Goal: Communication & Community: Answer question/provide support

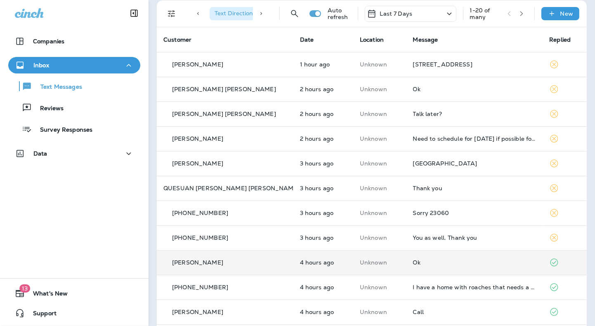
scroll to position [41, 0]
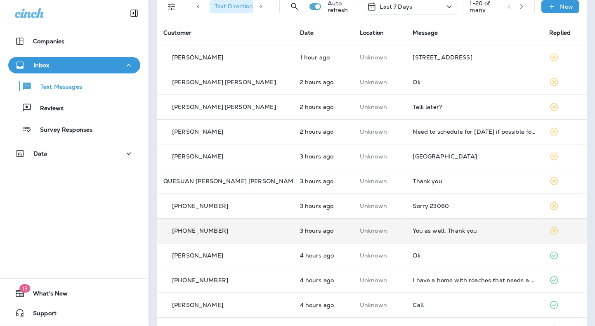
click at [441, 234] on td "You as well. Thank you" at bounding box center [475, 230] width 137 height 25
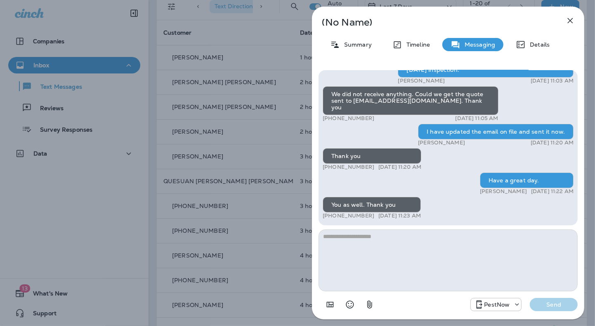
click at [378, 264] on textarea at bounding box center [448, 261] width 259 height 62
type textarea "******"
click at [542, 300] on button "Send" at bounding box center [554, 304] width 48 height 13
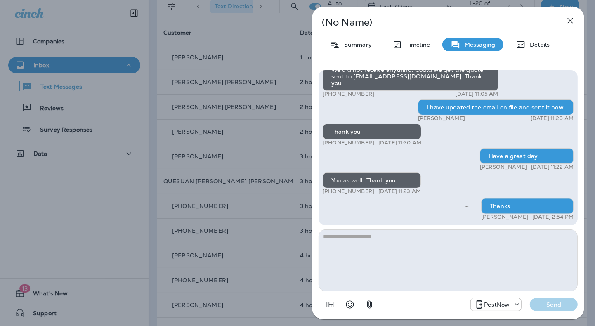
click at [569, 18] on icon "button" at bounding box center [571, 21] width 10 height 10
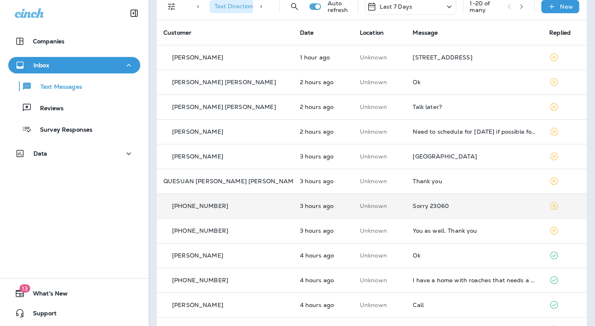
click at [435, 208] on div "Sorry 23060" at bounding box center [474, 206] width 123 height 7
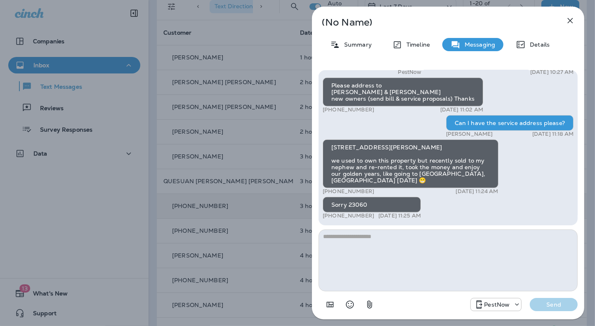
click at [414, 250] on textarea at bounding box center [448, 261] width 259 height 62
drag, startPoint x: 330, startPoint y: 147, endPoint x: 369, endPoint y: 146, distance: 38.4
click at [369, 146] on div "11012 Stone Valley Ct Glen Allen VA 24060 we used to own this property but rece…" at bounding box center [411, 164] width 176 height 49
copy div "11012 Stone V"
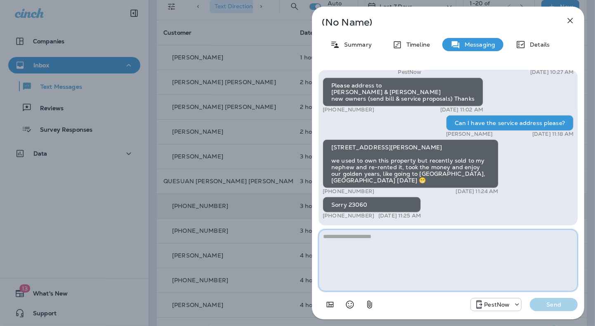
click at [436, 246] on textarea at bounding box center [448, 261] width 259 height 62
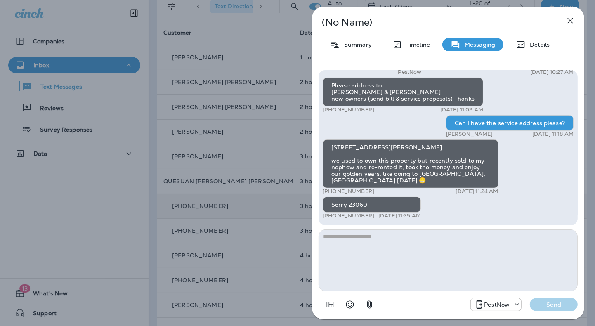
drag, startPoint x: 370, startPoint y: 191, endPoint x: 331, endPoint y: 192, distance: 39.2
click at [331, 192] on div "+1 (386) 451-4877 Sep 12, 2025 11:24 AM" at bounding box center [411, 191] width 176 height 7
copy p "386) 451-4877"
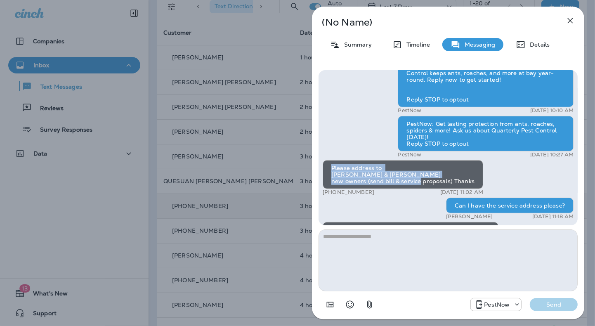
drag, startPoint x: 330, startPoint y: 168, endPoint x: 452, endPoint y: 185, distance: 122.5
click at [452, 185] on div "Please address to ANH & THAO NGUYEN new owners (send bill & service proposals) …" at bounding box center [403, 174] width 161 height 29
copy div "Please address to ANH & THAO NGUYEN new owners (send bill & service proposals)"
click at [406, 166] on div "Please address to ANH & THAO NGUYEN new owners (send bill & service proposals) …" at bounding box center [403, 174] width 161 height 29
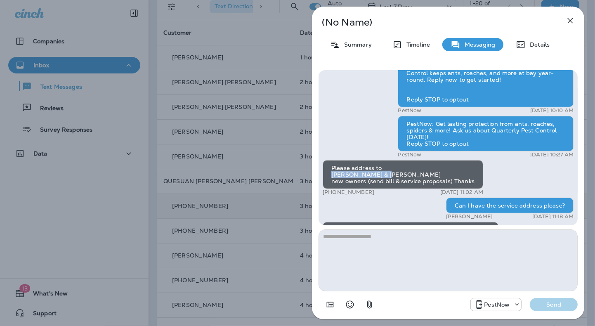
drag, startPoint x: 333, startPoint y: 173, endPoint x: 398, endPoint y: 175, distance: 64.8
click at [398, 175] on div "Please address to ANH & THAO NGUYEN new owners (send bill & service proposals) …" at bounding box center [403, 174] width 161 height 29
copy div "ANH & THAO NGUYEN"
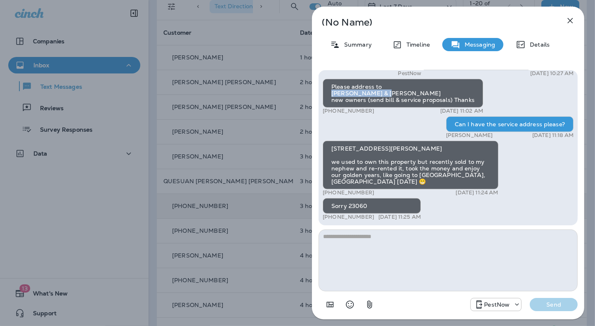
scroll to position [0, 0]
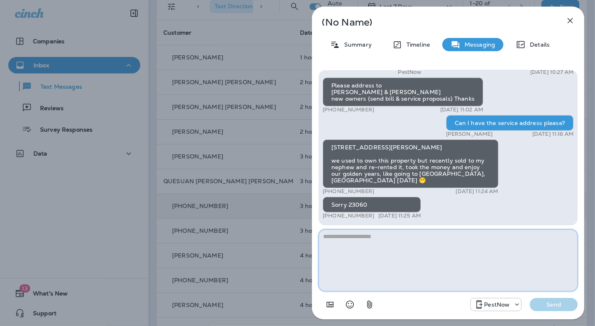
click at [420, 263] on textarea at bounding box center [448, 261] width 259 height 62
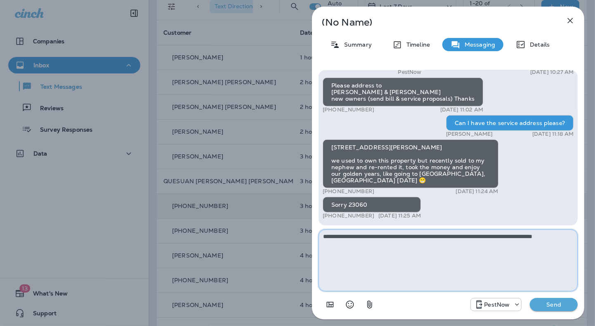
type textarea "**********"
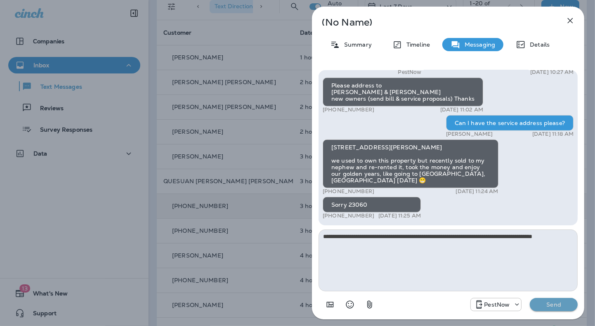
click at [556, 303] on p "Send" at bounding box center [554, 304] width 35 height 7
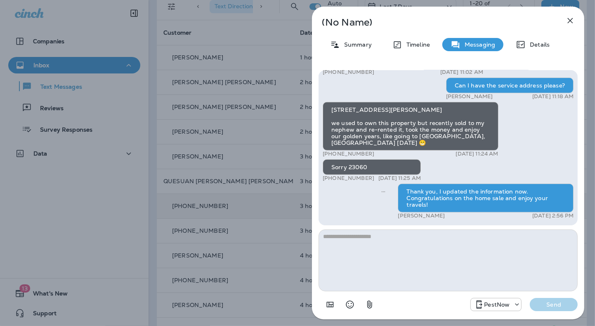
drag, startPoint x: 571, startPoint y: 19, endPoint x: 573, endPoint y: 28, distance: 9.6
click at [571, 18] on icon "button" at bounding box center [571, 21] width 10 height 10
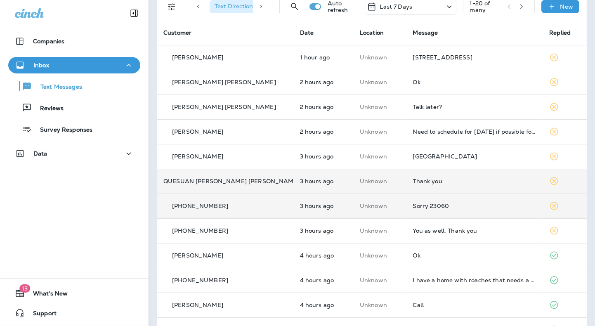
click at [426, 179] on div "Thank you" at bounding box center [474, 181] width 123 height 7
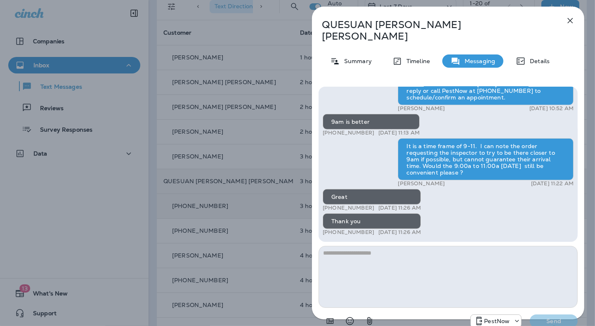
click at [401, 288] on textarea at bounding box center [448, 277] width 259 height 62
drag, startPoint x: 371, startPoint y: 222, endPoint x: 344, endPoint y: 221, distance: 26.4
click at [345, 229] on p "+1 (202) 505-6922" at bounding box center [349, 232] width 52 height 7
copy p "505-6922"
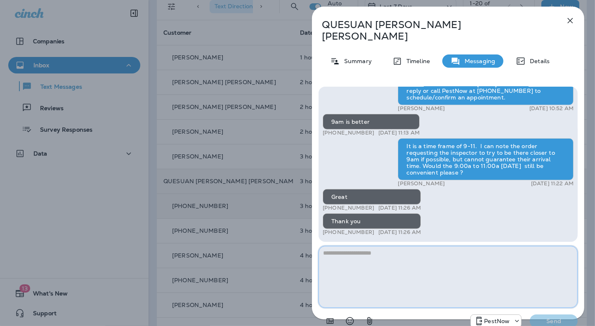
drag, startPoint x: 347, startPoint y: 257, endPoint x: 384, endPoint y: 241, distance: 40.0
click at [362, 254] on textarea at bounding box center [448, 277] width 259 height 62
paste textarea "**********"
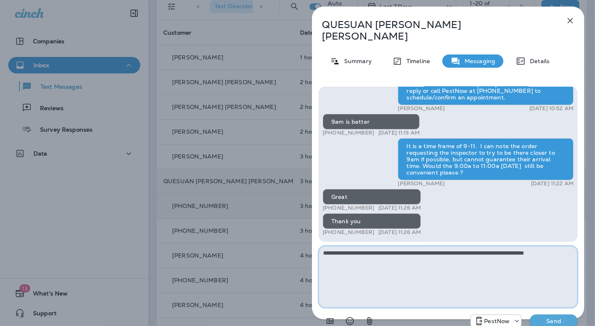
type textarea "**********"
click at [548, 318] on p "Send" at bounding box center [554, 321] width 35 height 7
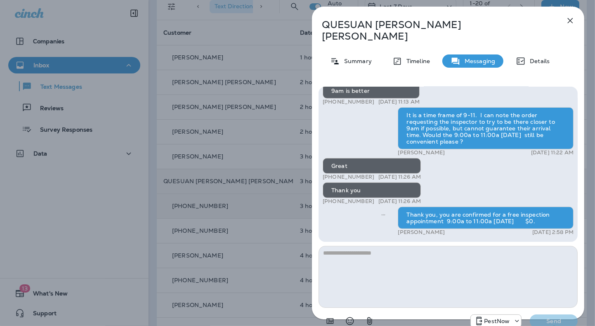
click at [572, 19] on icon "button" at bounding box center [570, 20] width 5 height 5
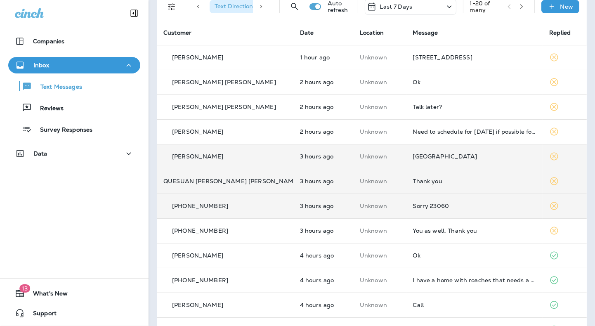
click at [435, 156] on div "[GEOGRAPHIC_DATA]" at bounding box center [474, 156] width 123 height 7
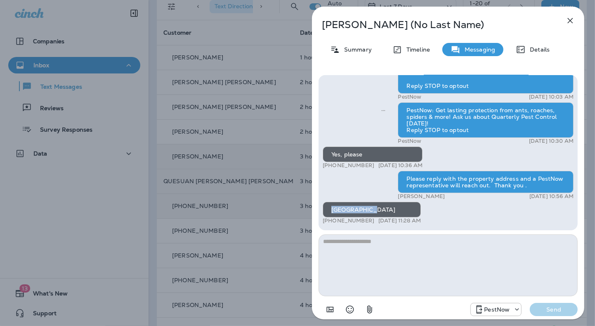
drag, startPoint x: 331, startPoint y: 212, endPoint x: 369, endPoint y: 210, distance: 37.6
click at [369, 210] on div "[GEOGRAPHIC_DATA]" at bounding box center [372, 210] width 98 height 16
copy div "7904 Bressin"
click at [407, 262] on textarea at bounding box center [448, 266] width 259 height 62
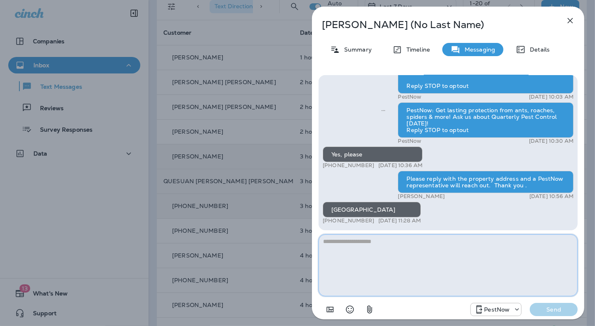
click at [424, 256] on textarea at bounding box center [448, 266] width 259 height 62
click at [433, 269] on textarea at bounding box center [448, 266] width 259 height 62
type textarea "*"
click at [571, 24] on icon "button" at bounding box center [571, 21] width 10 height 10
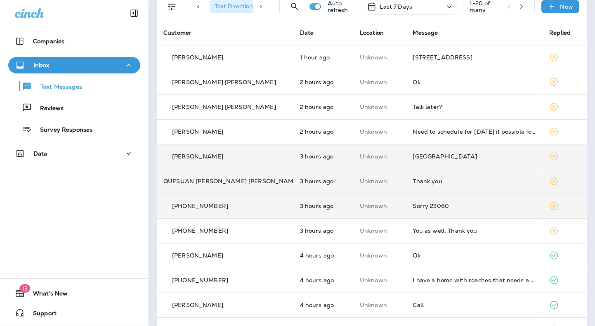
click at [451, 156] on div "[GEOGRAPHIC_DATA]" at bounding box center [474, 156] width 123 height 7
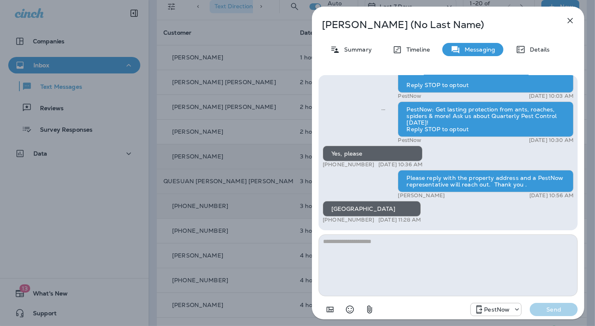
drag, startPoint x: 423, startPoint y: 265, endPoint x: 423, endPoint y: 259, distance: 6.6
click at [423, 262] on textarea at bounding box center [448, 266] width 259 height 62
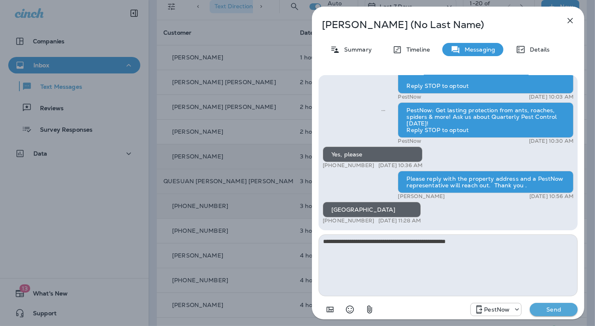
type textarea "**********"
click at [553, 310] on p "Send" at bounding box center [554, 309] width 35 height 7
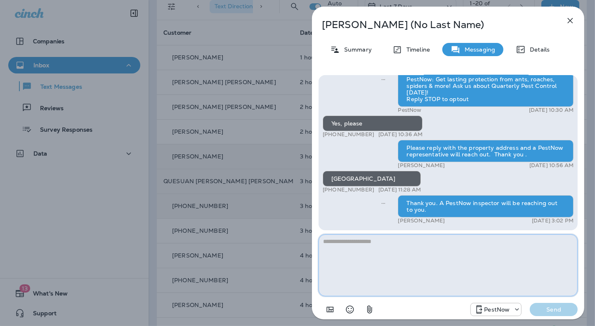
click at [441, 256] on textarea at bounding box center [448, 266] width 259 height 62
click at [285, 31] on div "GOODWIN (No Last Name) Summary Timeline Messaging Details PestNow: Reply now to…" at bounding box center [297, 163] width 595 height 326
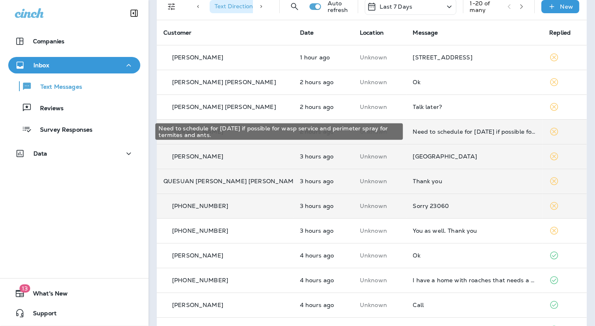
click at [426, 130] on div "Need to schedule for 25 September if possible for wasp service and perimeter sp…" at bounding box center [474, 131] width 123 height 7
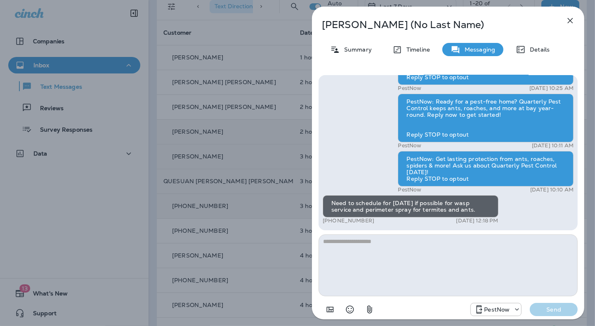
drag, startPoint x: 378, startPoint y: 223, endPoint x: 344, endPoint y: 221, distance: 33.9
click at [344, 221] on div "+1 (703) 402-5044 Sep 12, 2025 12:18 PM" at bounding box center [411, 221] width 176 height 7
copy p "402-5044"
click at [435, 246] on textarea at bounding box center [448, 266] width 259 height 62
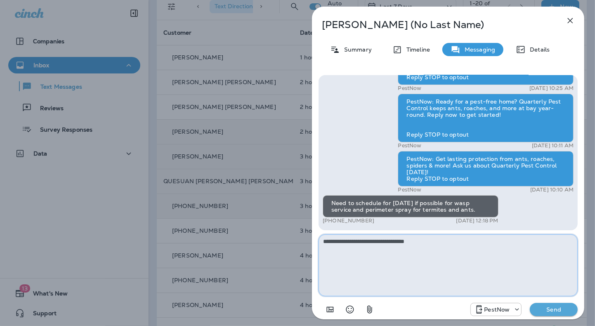
type textarea "**********"
click at [551, 313] on p "Send" at bounding box center [554, 309] width 35 height 7
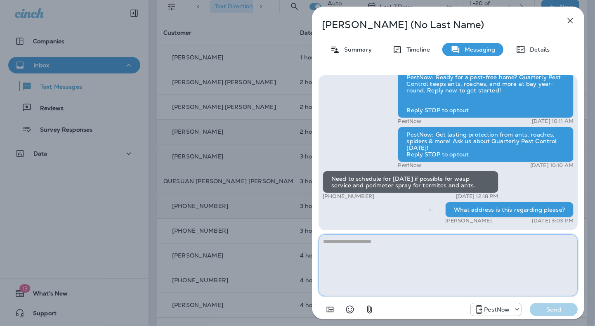
click at [406, 274] on textarea at bounding box center [448, 266] width 259 height 62
paste textarea "**********"
type textarea "**********"
click at [560, 309] on p "Send" at bounding box center [554, 309] width 35 height 7
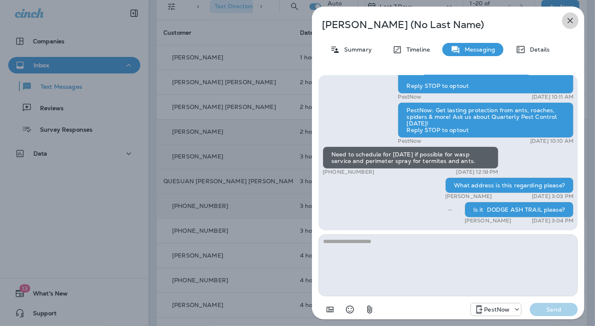
click at [572, 19] on icon "button" at bounding box center [571, 21] width 10 height 10
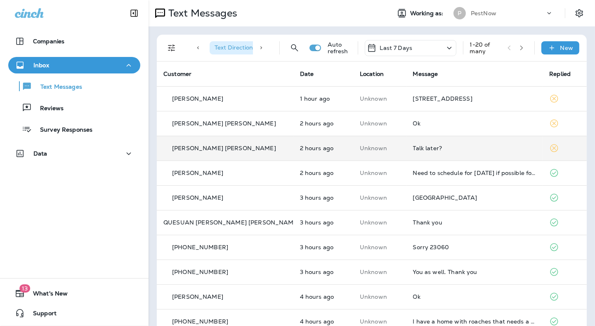
click at [433, 147] on div "Talk later?" at bounding box center [474, 148] width 123 height 7
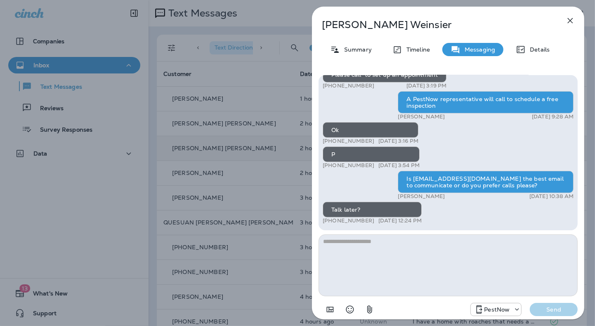
click at [368, 259] on textarea at bounding box center [448, 266] width 259 height 62
type textarea "*"
click at [375, 277] on textarea at bounding box center [448, 266] width 259 height 62
type textarea "*********"
click at [549, 311] on p "Send" at bounding box center [554, 309] width 35 height 7
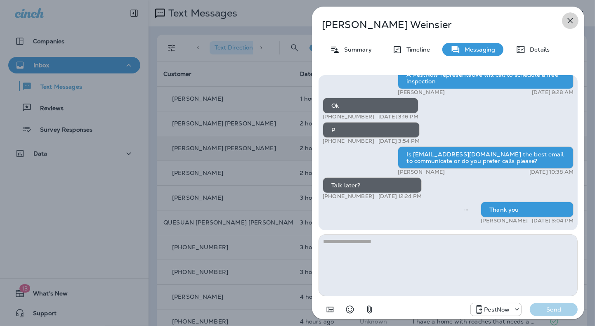
click at [566, 21] on icon "button" at bounding box center [571, 21] width 10 height 10
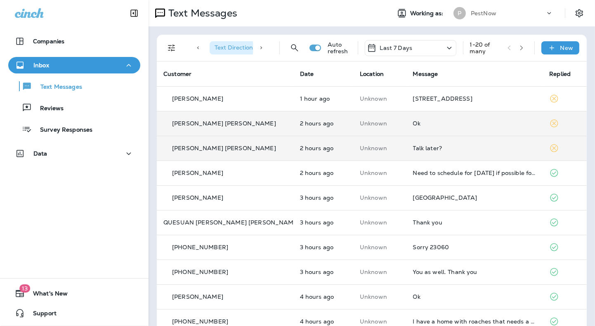
click at [413, 125] on div "Ok" at bounding box center [474, 123] width 123 height 7
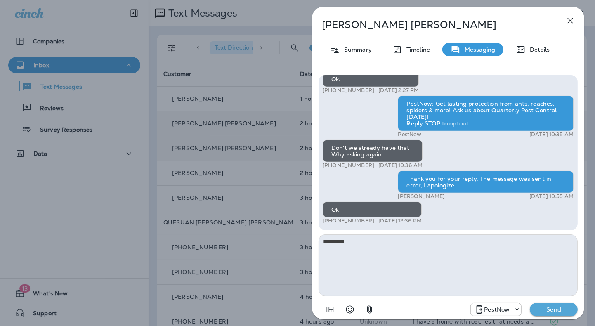
type textarea "*********"
click at [547, 303] on button "Send" at bounding box center [554, 309] width 48 height 13
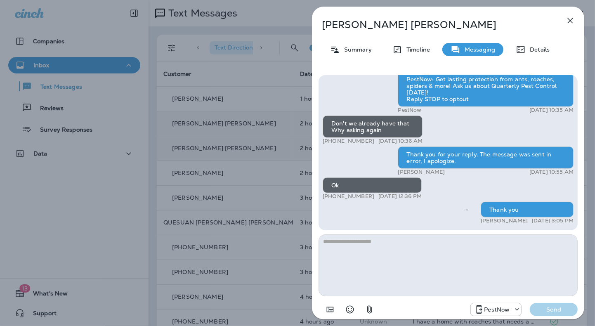
click at [574, 23] on icon "button" at bounding box center [571, 21] width 10 height 10
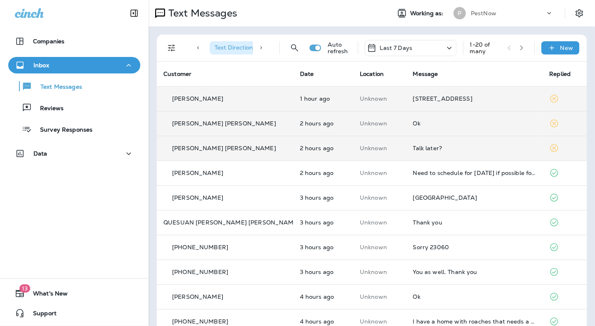
click at [432, 97] on div "[STREET_ADDRESS]" at bounding box center [474, 98] width 123 height 7
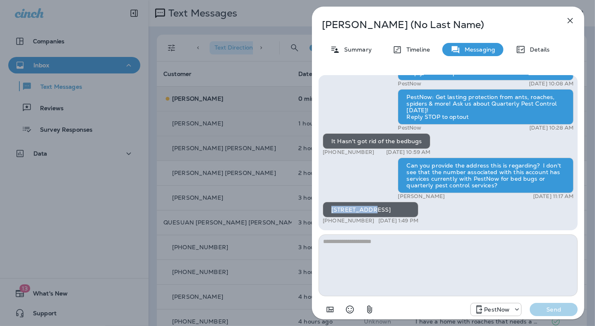
drag, startPoint x: 330, startPoint y: 207, endPoint x: 368, endPoint y: 208, distance: 38.0
click at [368, 208] on div "[STREET_ADDRESS]" at bounding box center [371, 210] width 96 height 16
copy div "7354 Pebble"
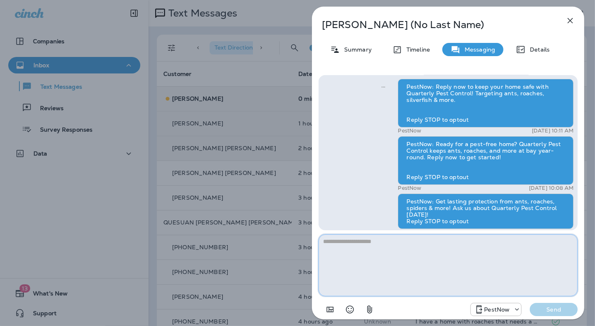
click at [419, 259] on textarea at bounding box center [448, 266] width 259 height 62
paste textarea "**********"
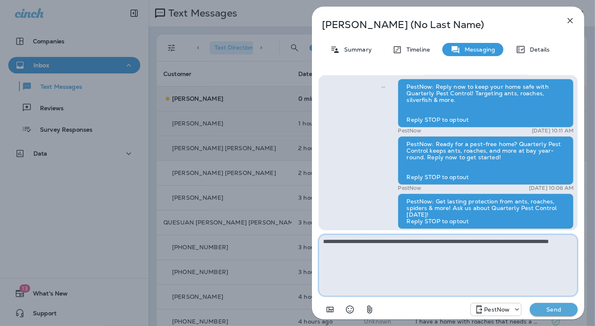
click at [369, 254] on textarea "**********" at bounding box center [448, 266] width 259 height 62
type textarea "**********"
click at [552, 309] on p "Send" at bounding box center [554, 309] width 35 height 7
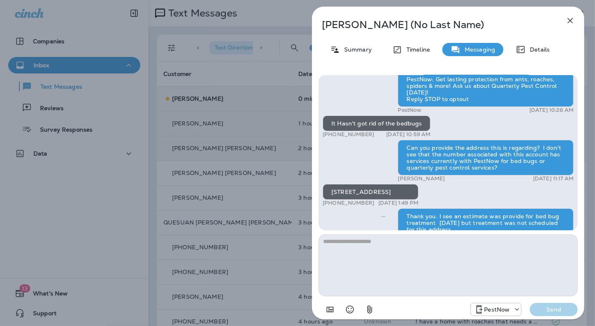
scroll to position [0, 0]
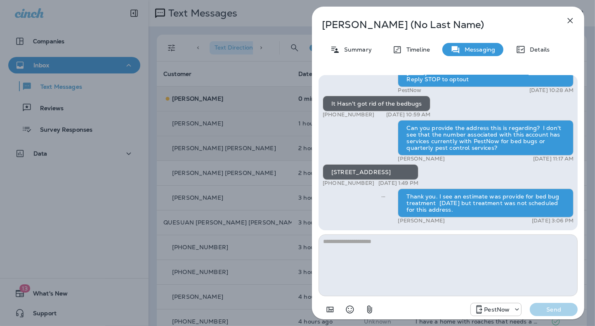
drag, startPoint x: 369, startPoint y: 215, endPoint x: 367, endPoint y: 194, distance: 20.8
click at [369, 214] on div "PestNow: Reply now to keep your home safe with Quarterly Pest Control! Targetin…" at bounding box center [448, 81] width 251 height 289
drag, startPoint x: 370, startPoint y: 182, endPoint x: 348, endPoint y: 186, distance: 22.3
click at [345, 184] on div "+1 (804) 418-5353 Sep 12, 2025 1:49 PM" at bounding box center [371, 183] width 96 height 7
copy p "418-5353"
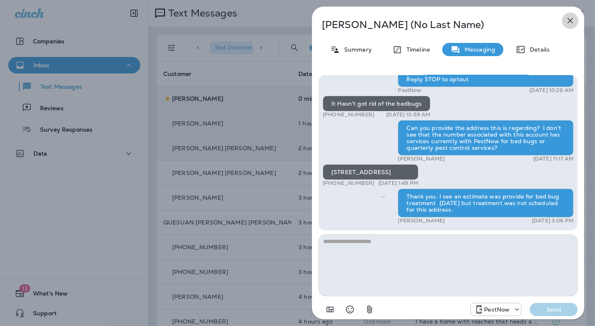
click at [570, 21] on icon "button" at bounding box center [570, 20] width 5 height 5
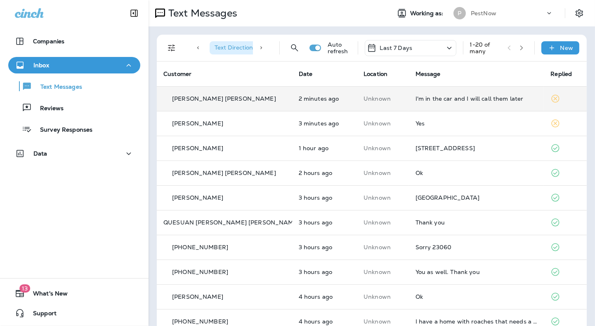
click at [433, 98] on div "I'm in the car and I will call them later" at bounding box center [477, 98] width 122 height 7
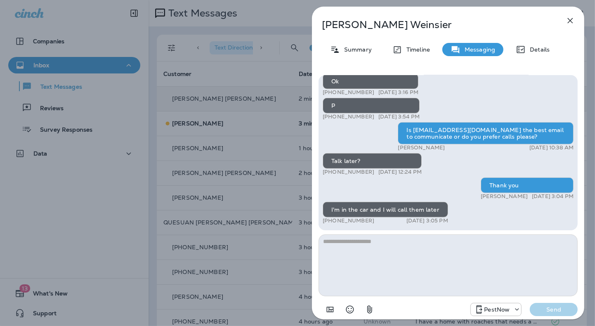
click at [394, 274] on textarea at bounding box center [448, 266] width 259 height 62
click at [571, 21] on icon "button" at bounding box center [571, 21] width 10 height 10
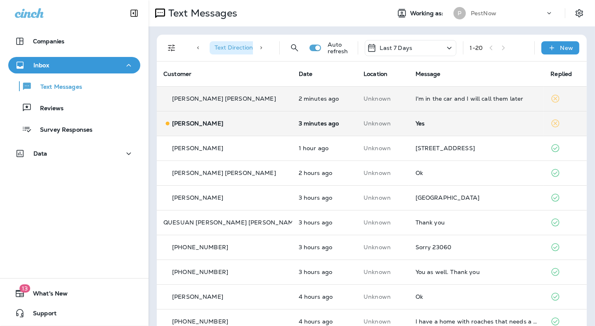
click at [416, 124] on div "Yes" at bounding box center [477, 123] width 122 height 7
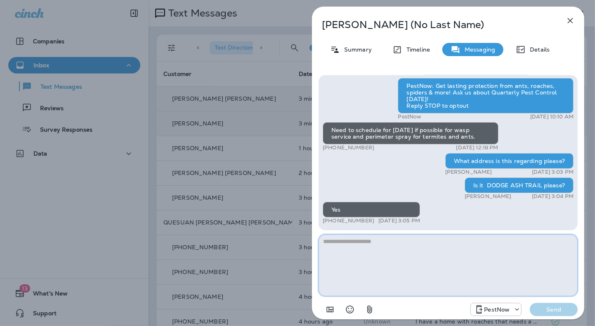
click at [420, 279] on textarea at bounding box center [448, 266] width 259 height 62
click at [358, 265] on textarea at bounding box center [448, 266] width 259 height 62
drag, startPoint x: 372, startPoint y: 220, endPoint x: 344, endPoint y: 222, distance: 28.9
click at [344, 222] on div "+1 (703) 402-5044 Sep 12, 2025 3:05 PM" at bounding box center [371, 221] width 97 height 7
copy p "402-5044"
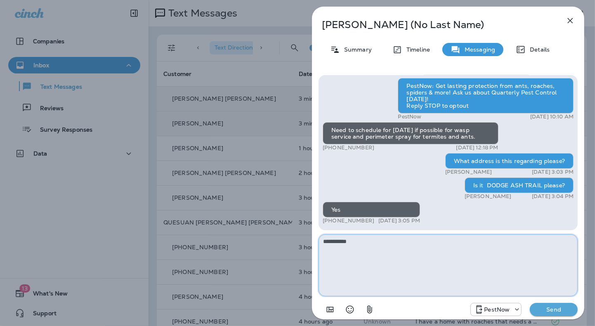
click at [333, 263] on textarea "*********" at bounding box center [448, 266] width 259 height 62
drag, startPoint x: 376, startPoint y: 149, endPoint x: 329, endPoint y: 148, distance: 46.3
click at [329, 148] on div "+1 (703) 402-5044 Sep 12, 2025 12:18 PM" at bounding box center [411, 148] width 176 height 7
copy p "(703) 402-5044"
drag, startPoint x: 332, startPoint y: 131, endPoint x: 478, endPoint y: 138, distance: 145.9
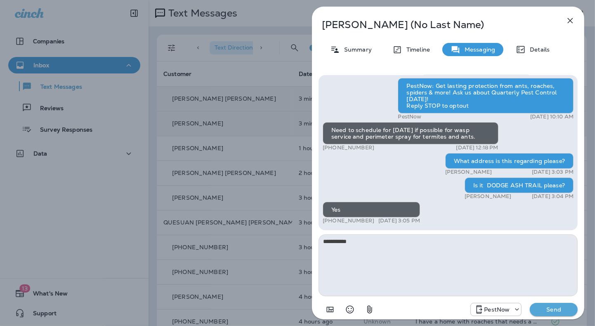
click at [478, 138] on div "Need to schedule for 25 September if possible for wasp service and perimeter sp…" at bounding box center [411, 133] width 176 height 22
copy div "Need to schedule for 25 September if possible for wasp service and perimeter sp…"
click at [416, 246] on textarea "*********" at bounding box center [448, 266] width 259 height 62
paste textarea "**********"
drag, startPoint x: 413, startPoint y: 240, endPoint x: 555, endPoint y: 249, distance: 141.5
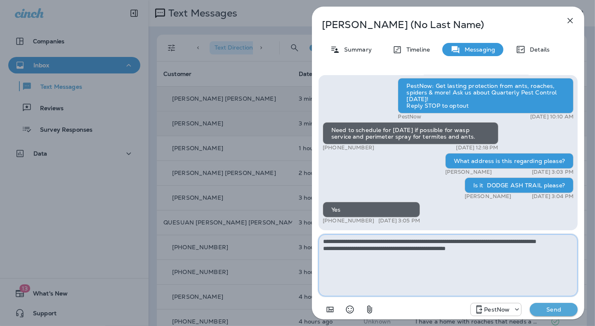
drag, startPoint x: 323, startPoint y: 255, endPoint x: 401, endPoint y: 255, distance: 78.0
click at [401, 255] on textarea "**********" at bounding box center [448, 266] width 259 height 62
click at [356, 249] on textarea "**********" at bounding box center [448, 266] width 259 height 62
click at [386, 247] on textarea "**********" at bounding box center [448, 266] width 259 height 62
drag, startPoint x: 440, startPoint y: 247, endPoint x: 488, endPoint y: 248, distance: 48.3
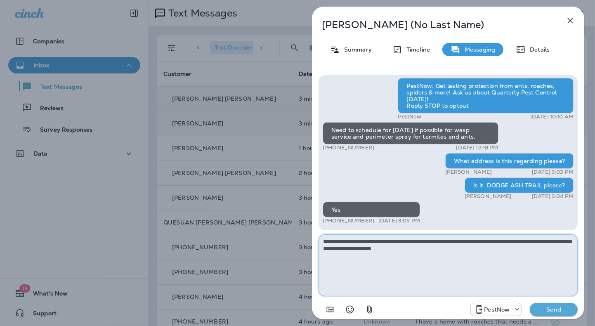
click at [488, 248] on textarea "**********" at bounding box center [448, 266] width 259 height 62
type textarea "**********"
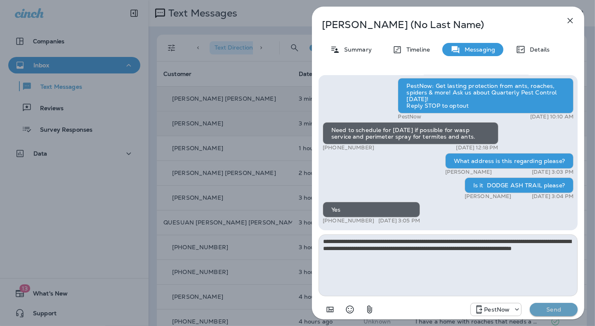
click at [563, 310] on p "Send" at bounding box center [554, 309] width 35 height 7
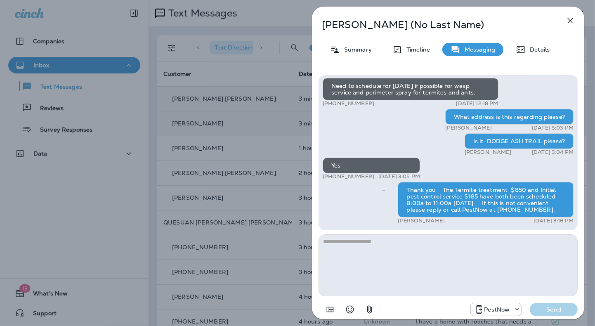
click at [569, 21] on icon "button" at bounding box center [571, 21] width 10 height 10
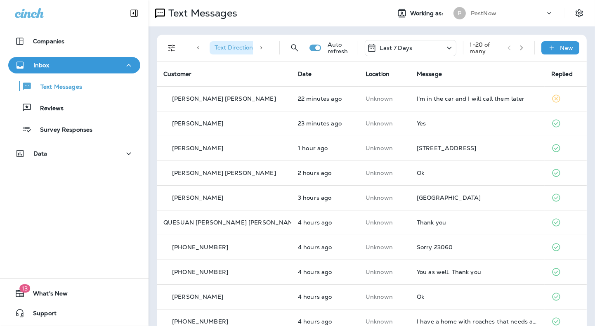
click at [346, 19] on div "Text Messages" at bounding box center [266, 13] width 235 height 17
